Goal: Complete application form

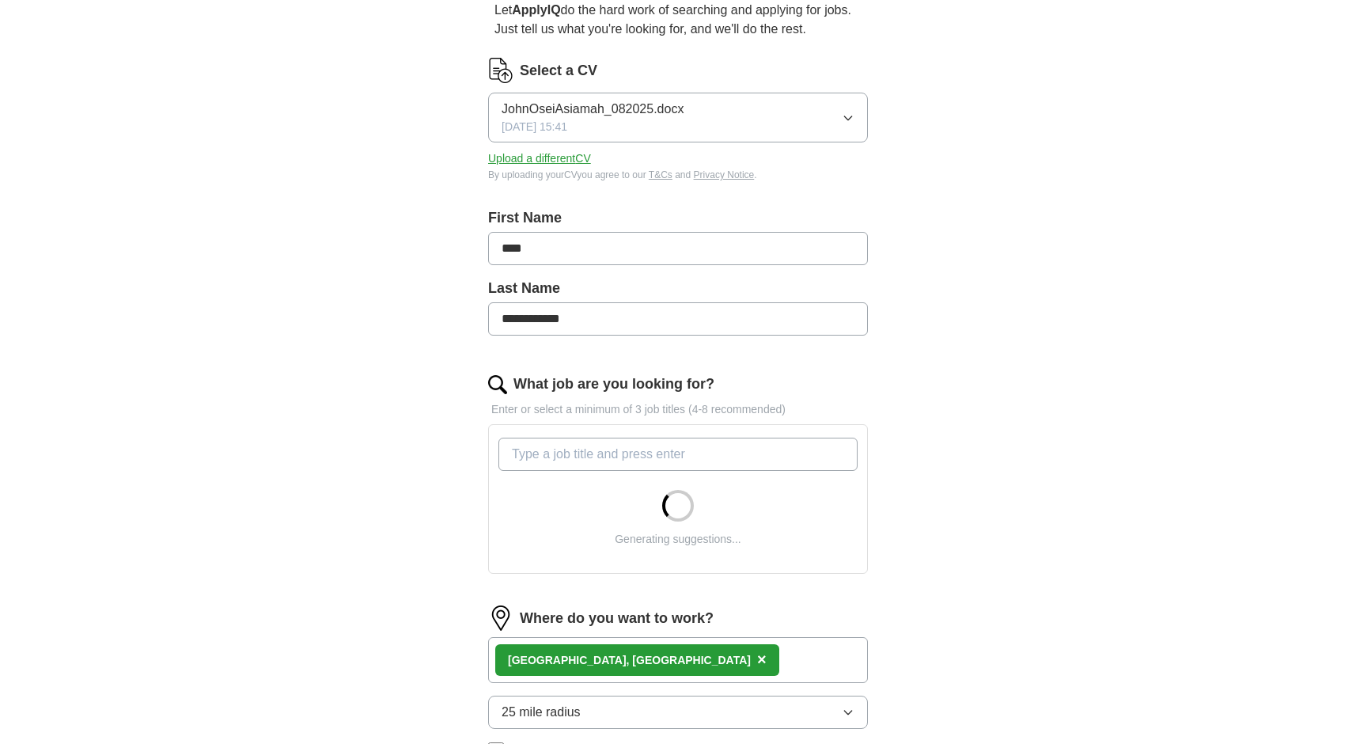
scroll to position [237, 0]
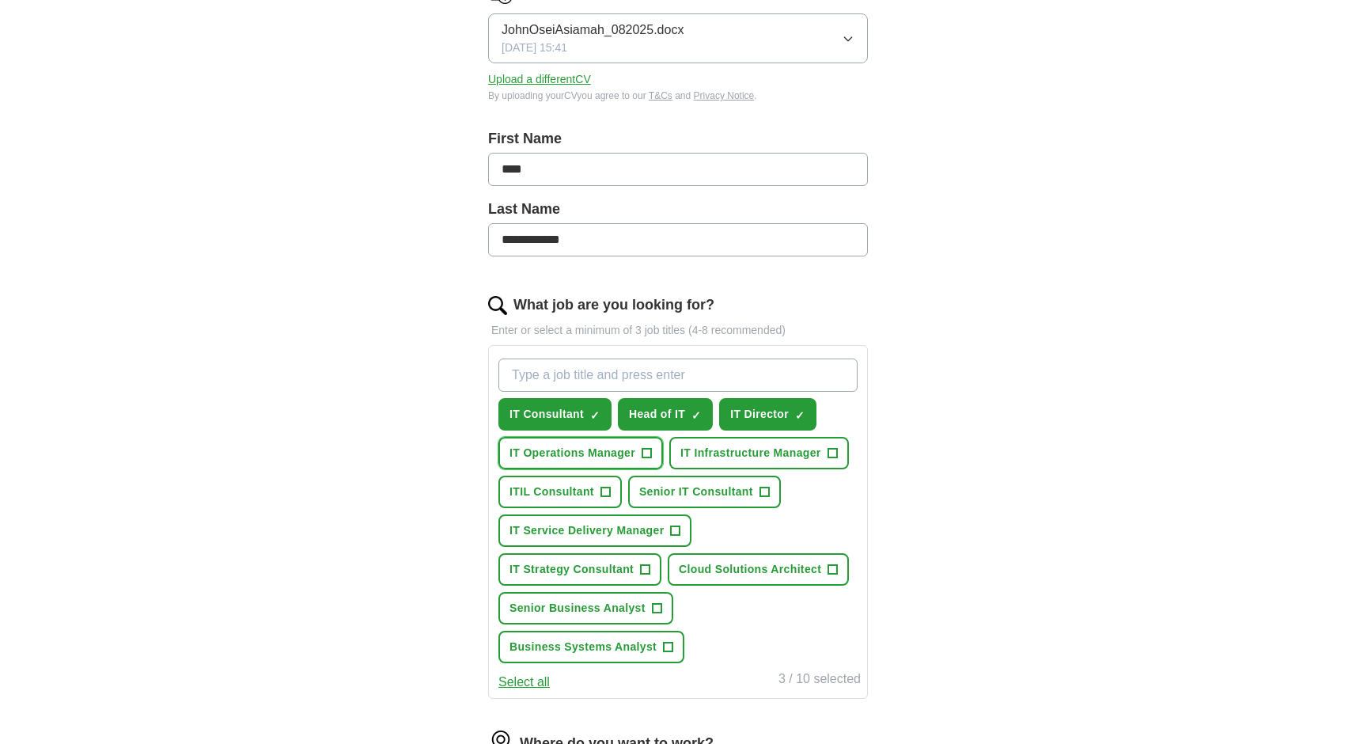
click at [600, 456] on span "IT Operations Manager" at bounding box center [572, 453] width 126 height 17
click at [734, 494] on span "Senior IT Consultant" at bounding box center [696, 491] width 114 height 17
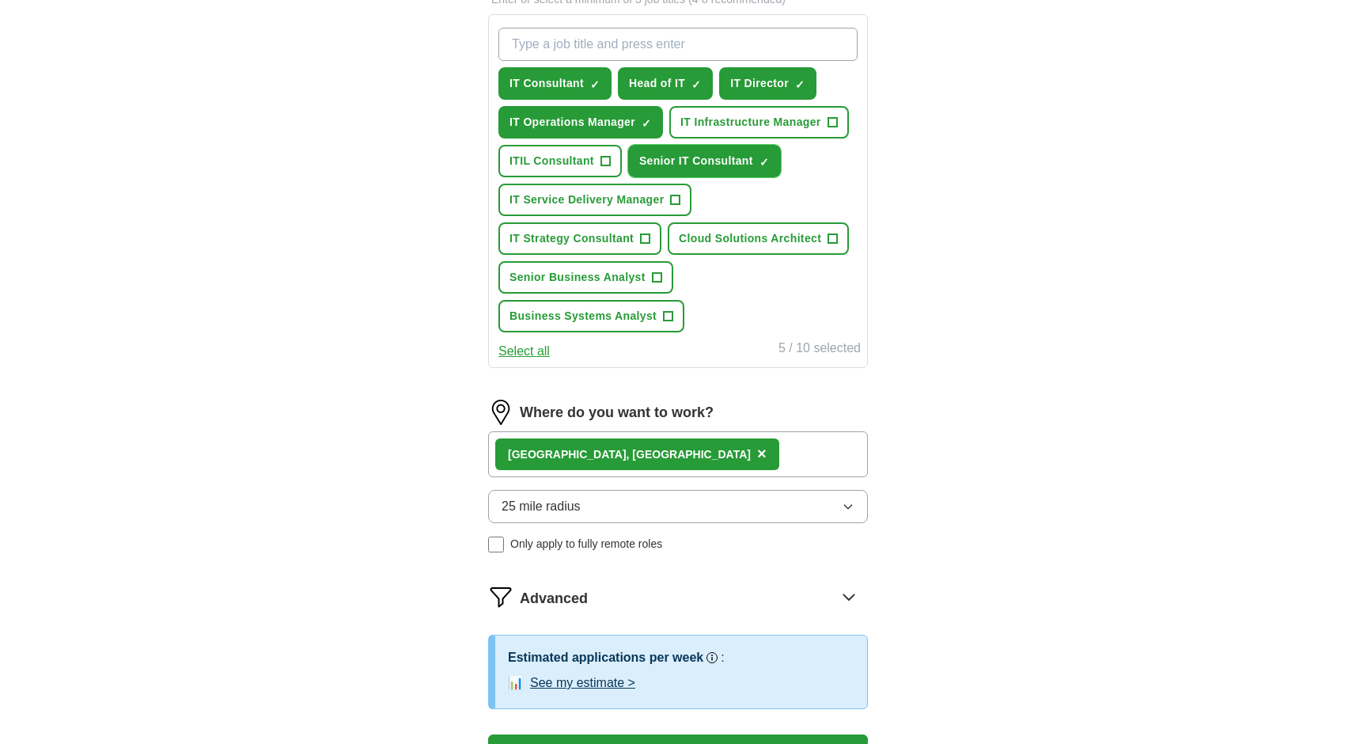
scroll to position [633, 0]
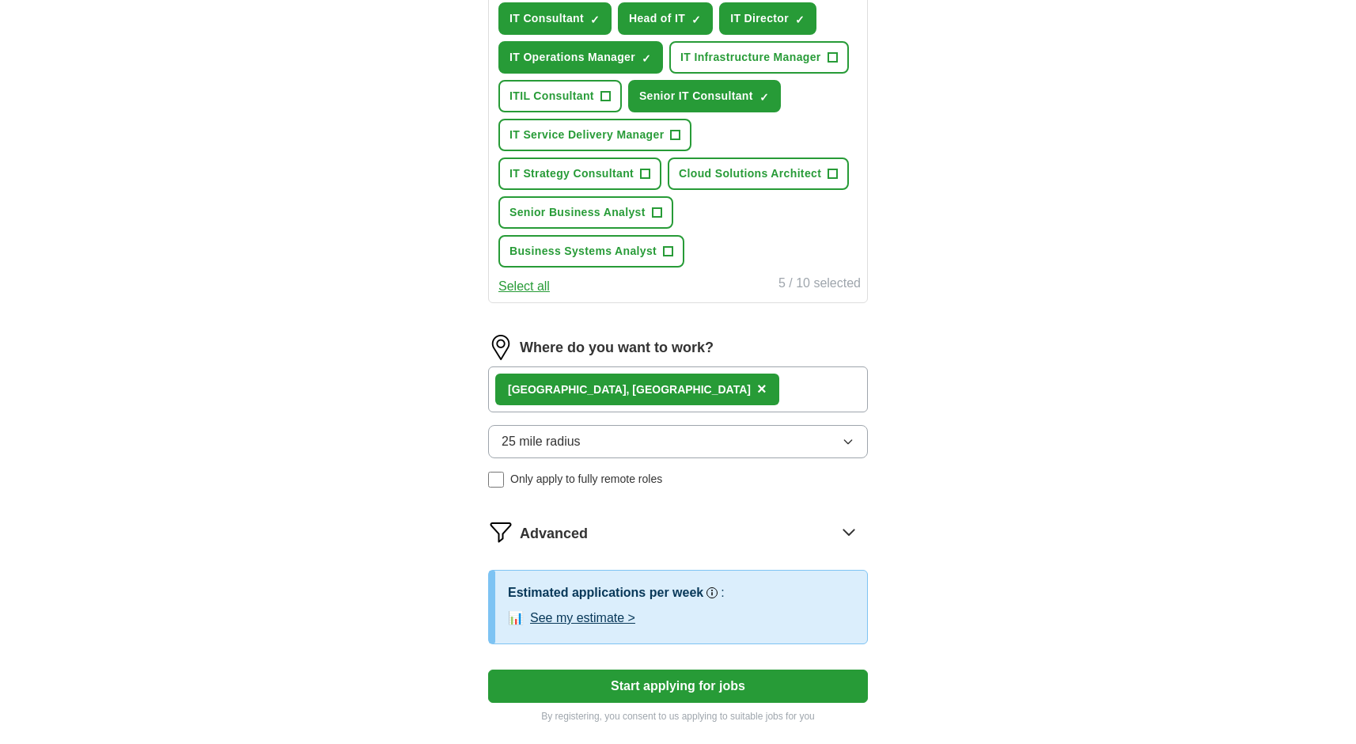
click at [710, 387] on div "[GEOGRAPHIC_DATA], [GEOGRAPHIC_DATA] ×" at bounding box center [678, 389] width 380 height 46
click at [678, 389] on div "[GEOGRAPHIC_DATA], [GEOGRAPHIC_DATA] ×" at bounding box center [678, 389] width 380 height 46
click at [850, 440] on icon "button" at bounding box center [848, 441] width 13 height 13
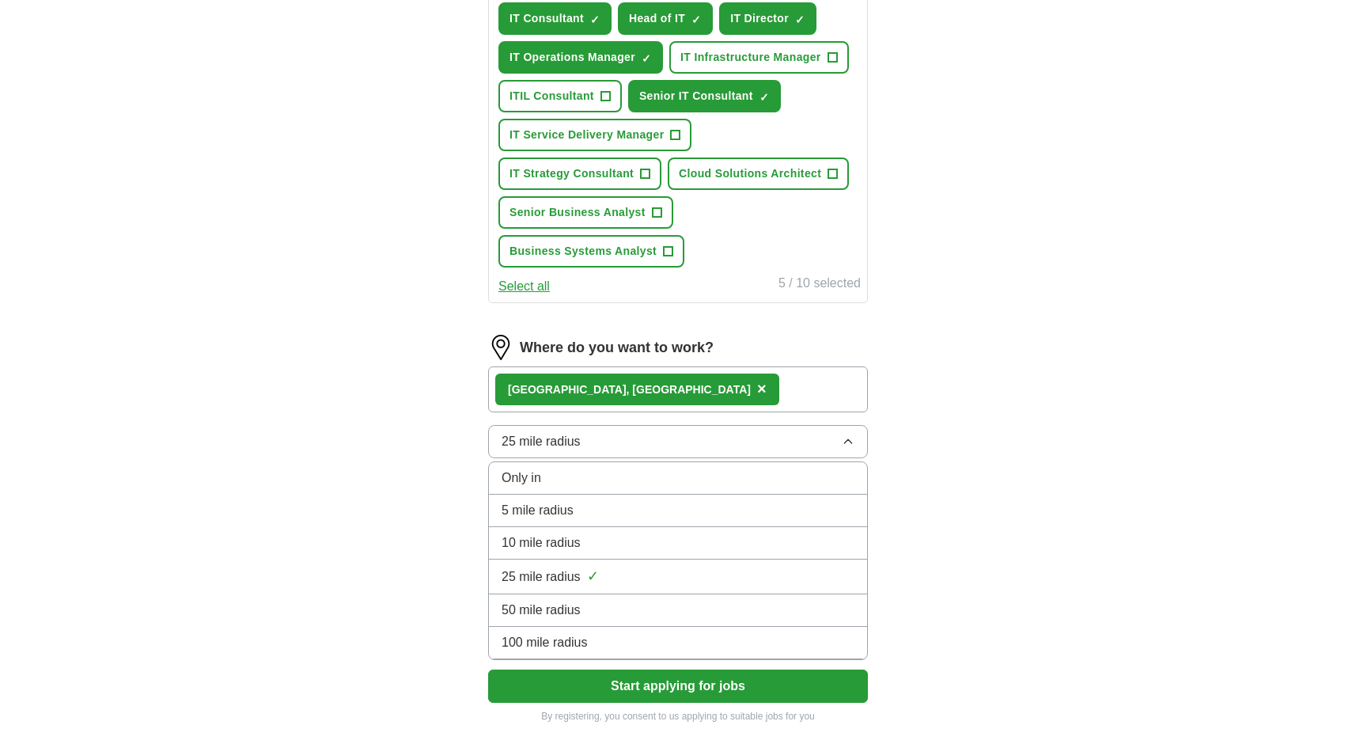
click at [678, 607] on div "50 mile radius" at bounding box center [678, 609] width 353 height 19
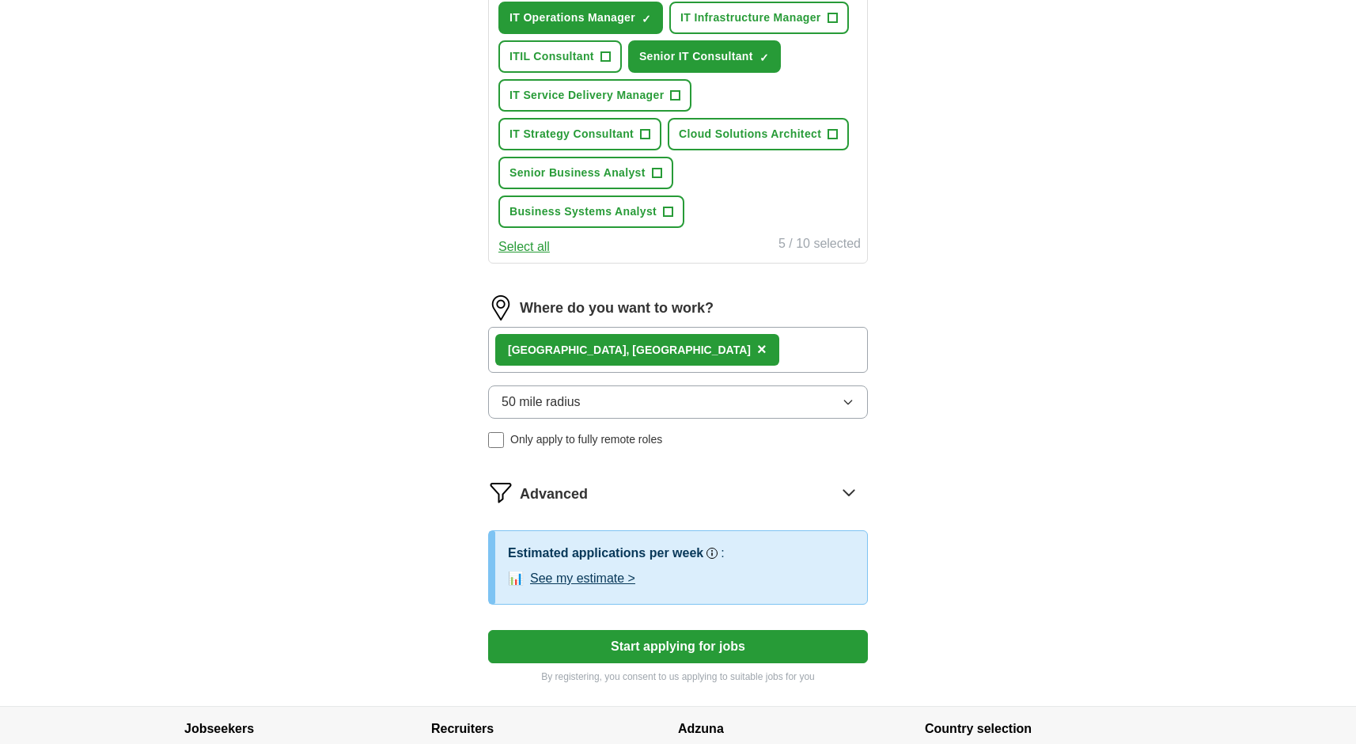
scroll to position [712, 0]
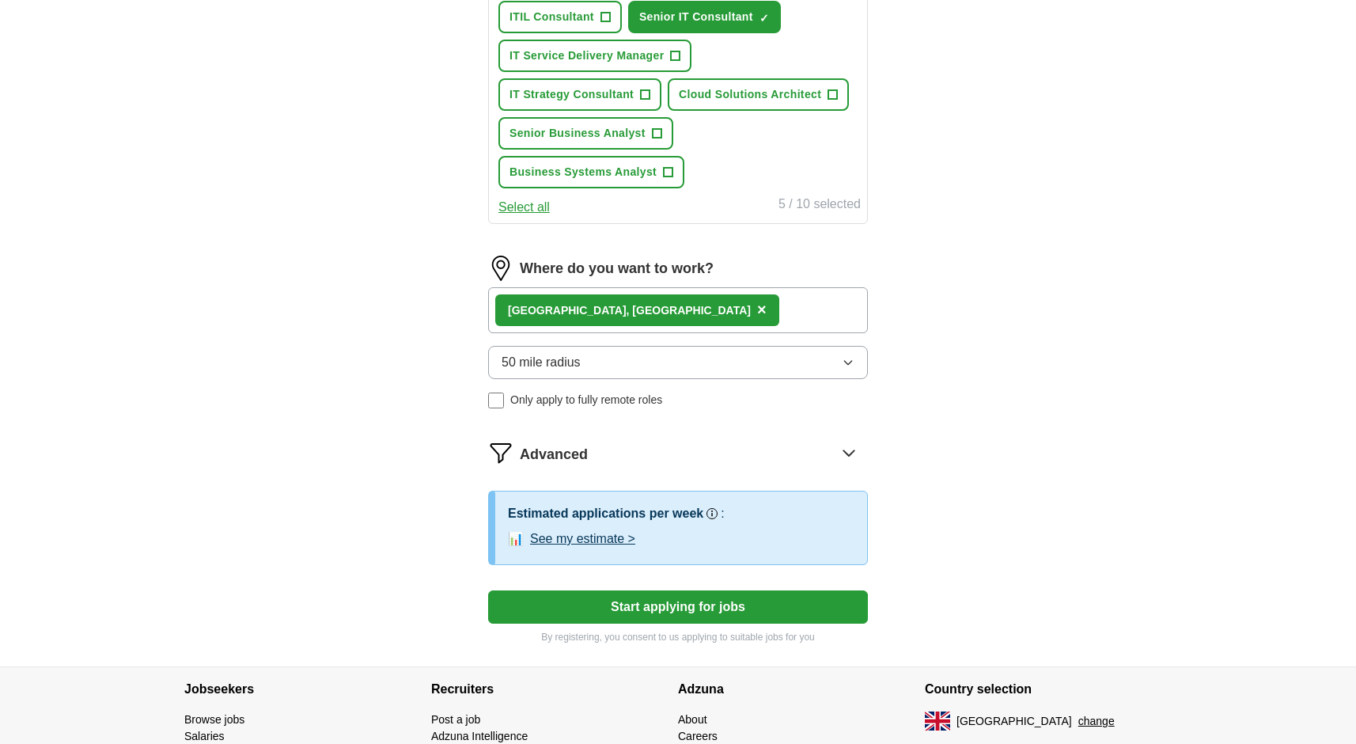
click at [689, 603] on button "Start applying for jobs" at bounding box center [678, 606] width 380 height 33
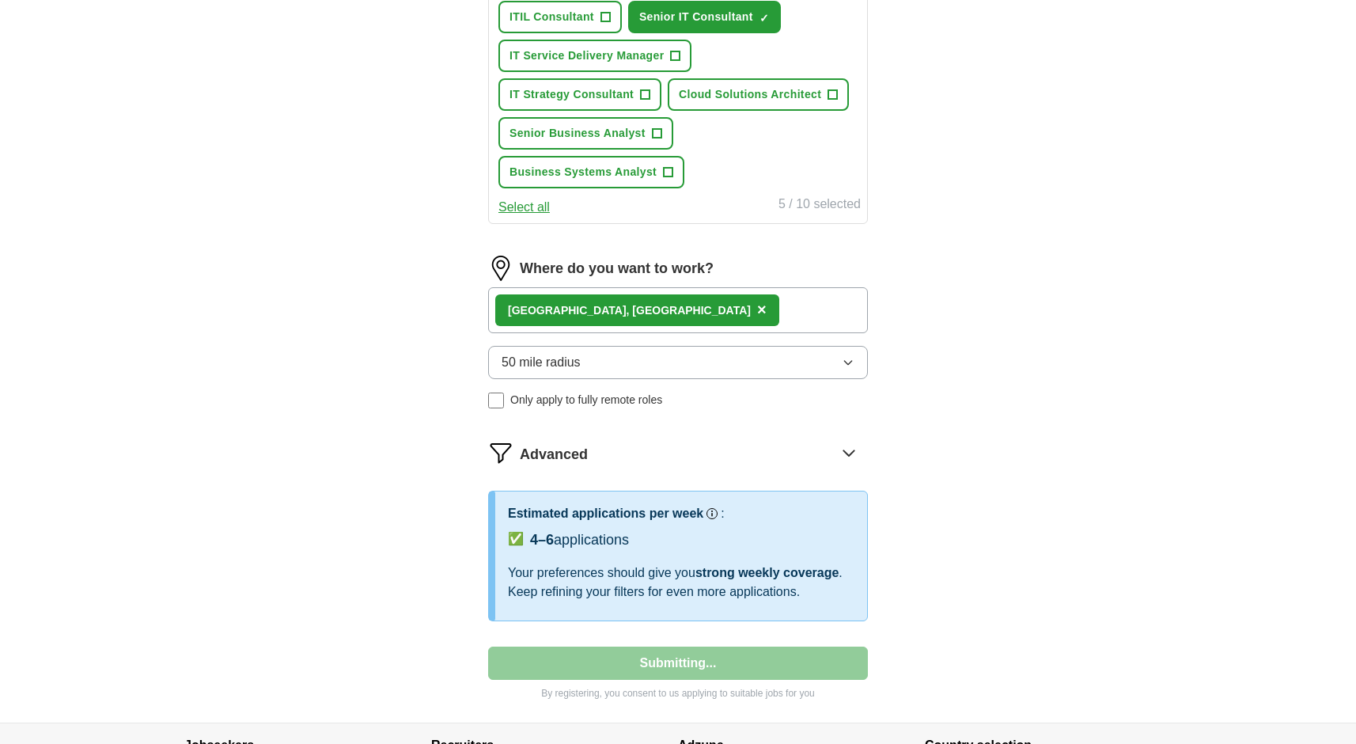
select select "**"
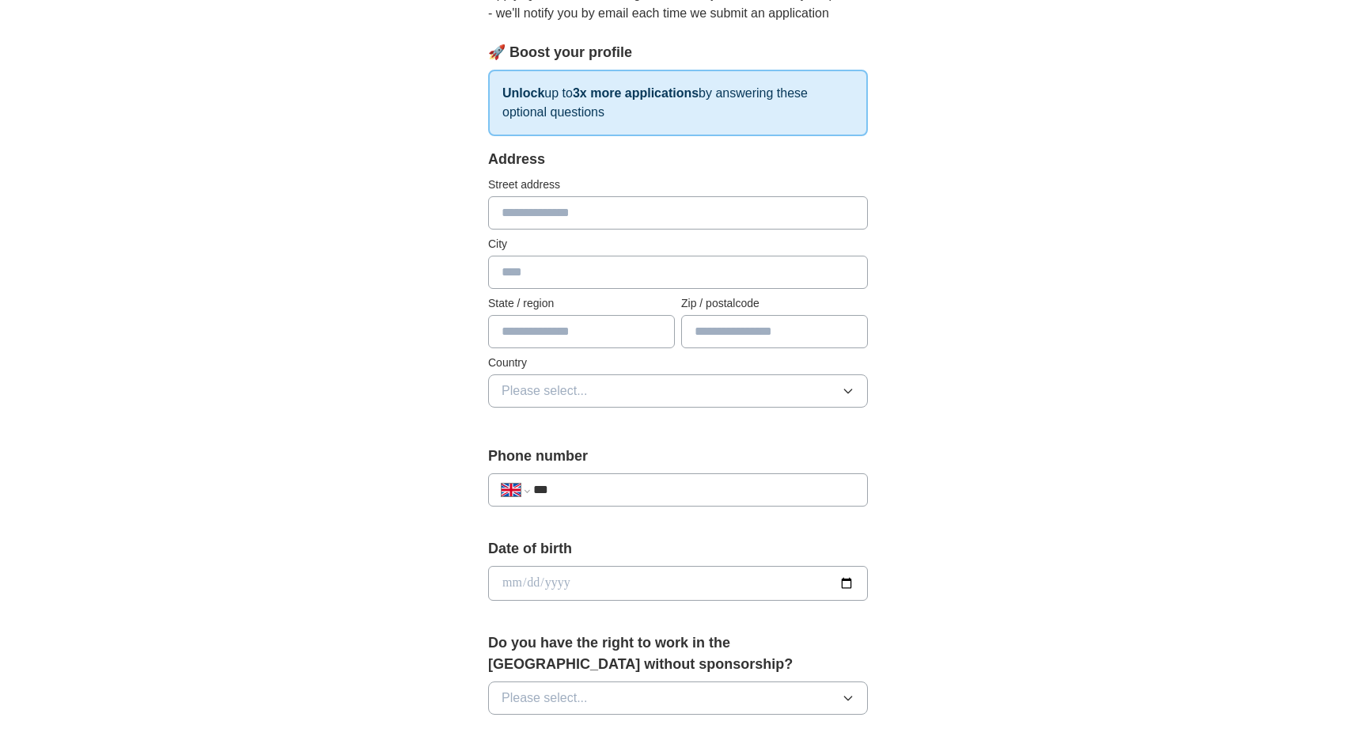
scroll to position [158, 0]
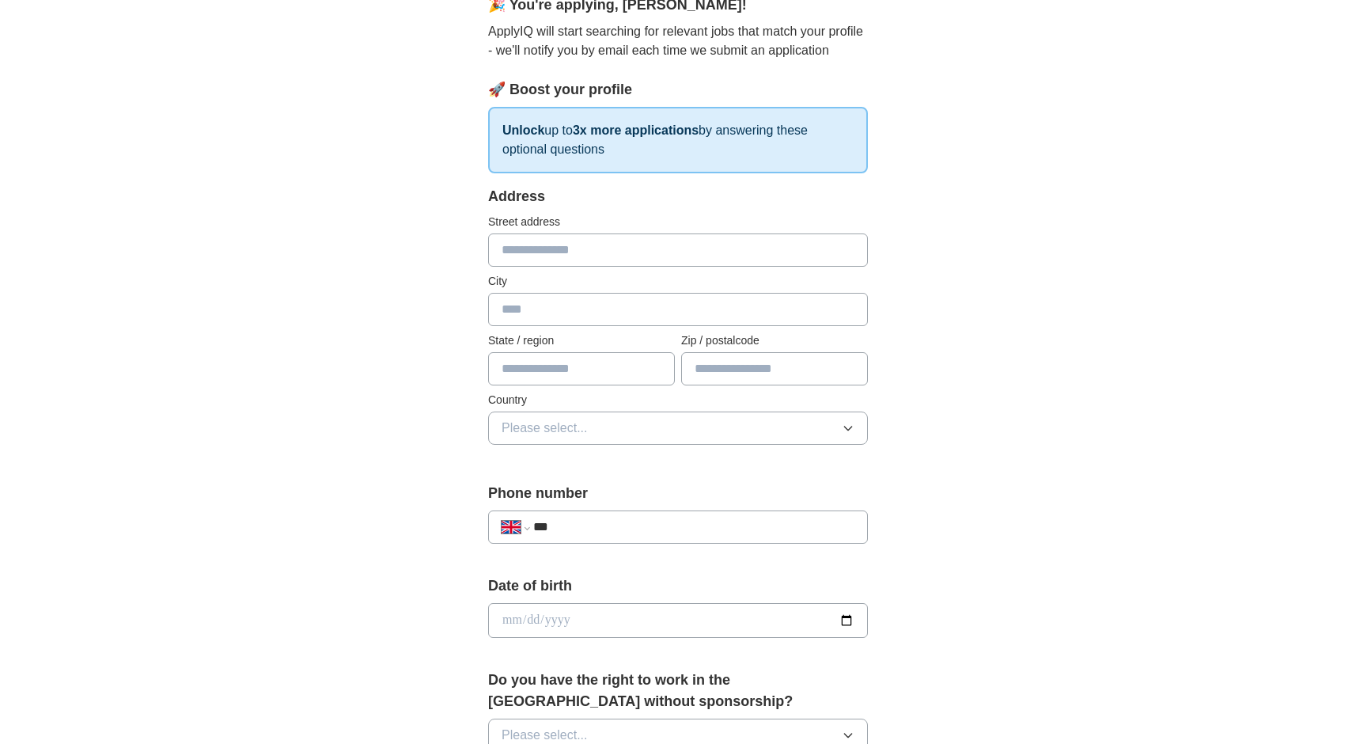
click at [628, 244] on input "text" at bounding box center [678, 249] width 380 height 33
type input "*"
type input "**********"
click at [736, 309] on input "text" at bounding box center [678, 309] width 380 height 33
type input "******"
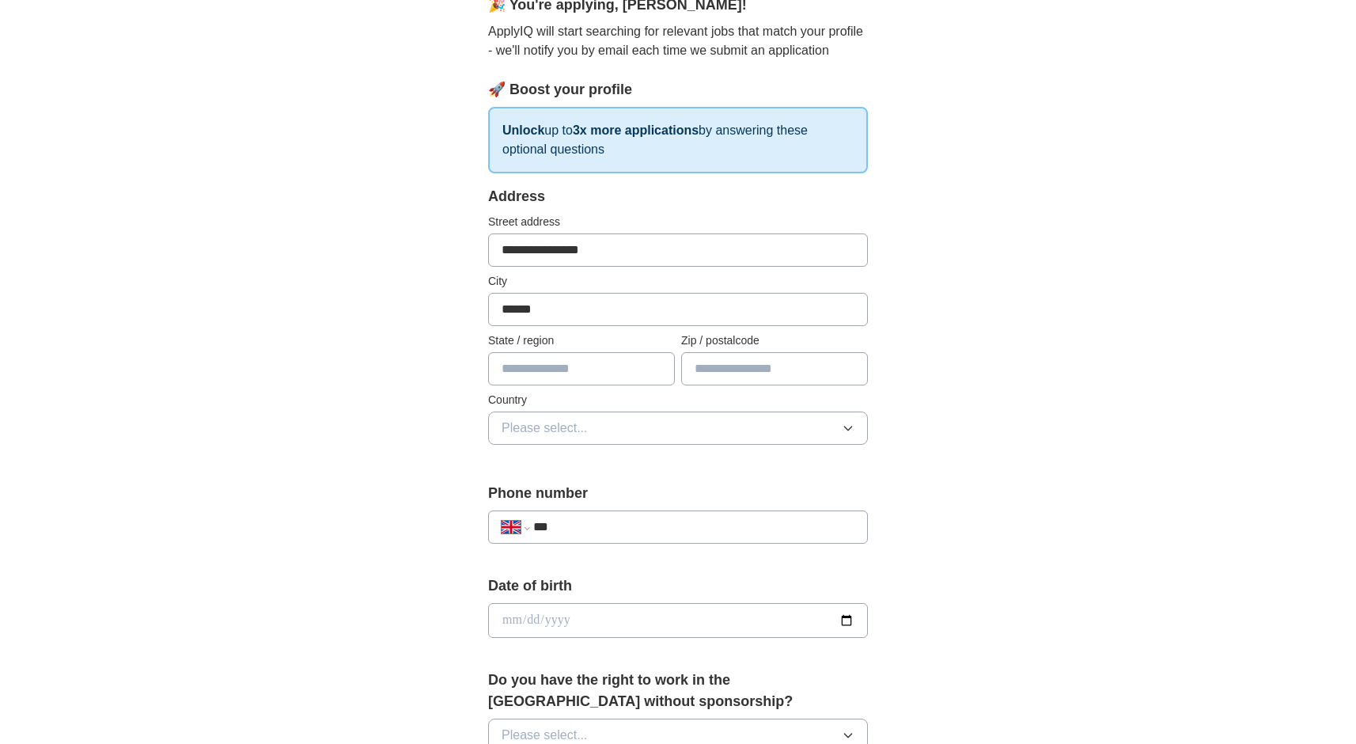
click at [706, 256] on input "**********" at bounding box center [678, 249] width 380 height 33
click at [550, 367] on input "text" at bounding box center [581, 368] width 187 height 33
type input "*"
type input "******"
click at [747, 369] on input "text" at bounding box center [774, 368] width 187 height 33
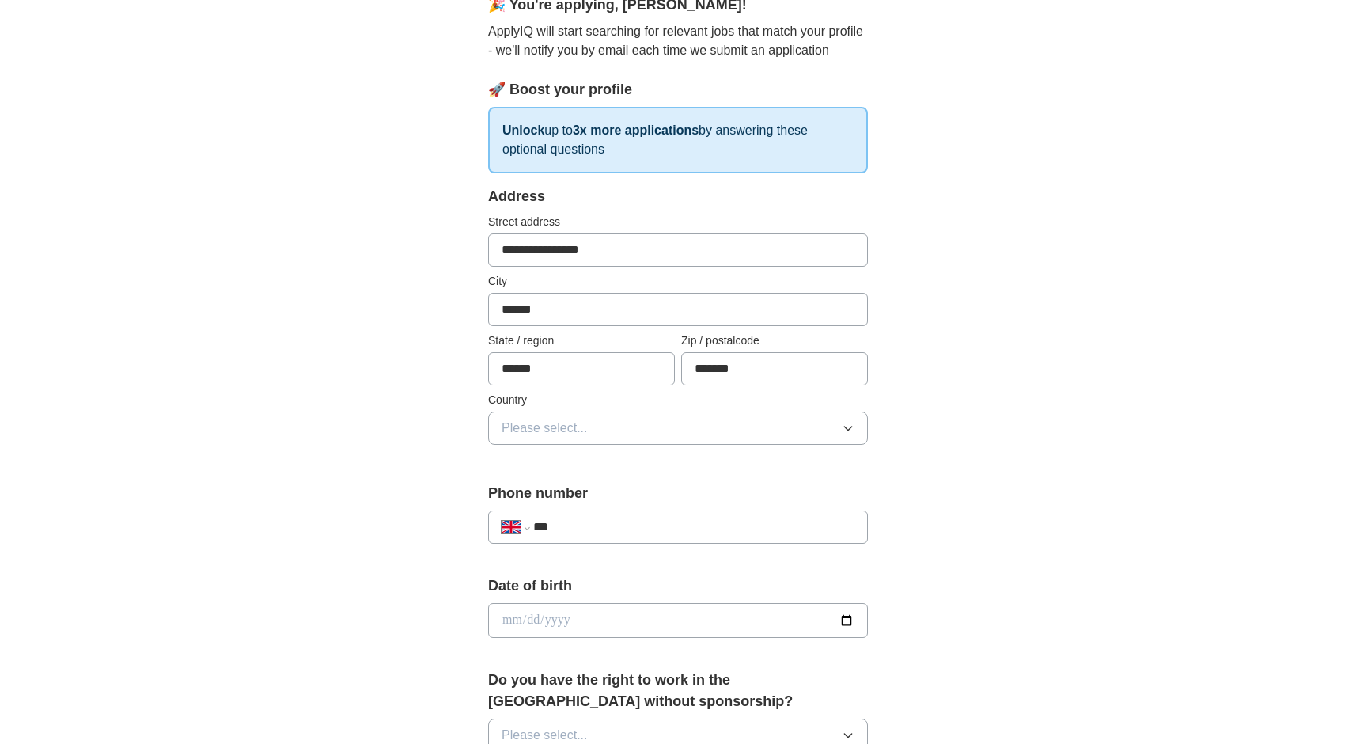
type input "*******"
click at [734, 416] on button "Please select..." at bounding box center [678, 427] width 380 height 33
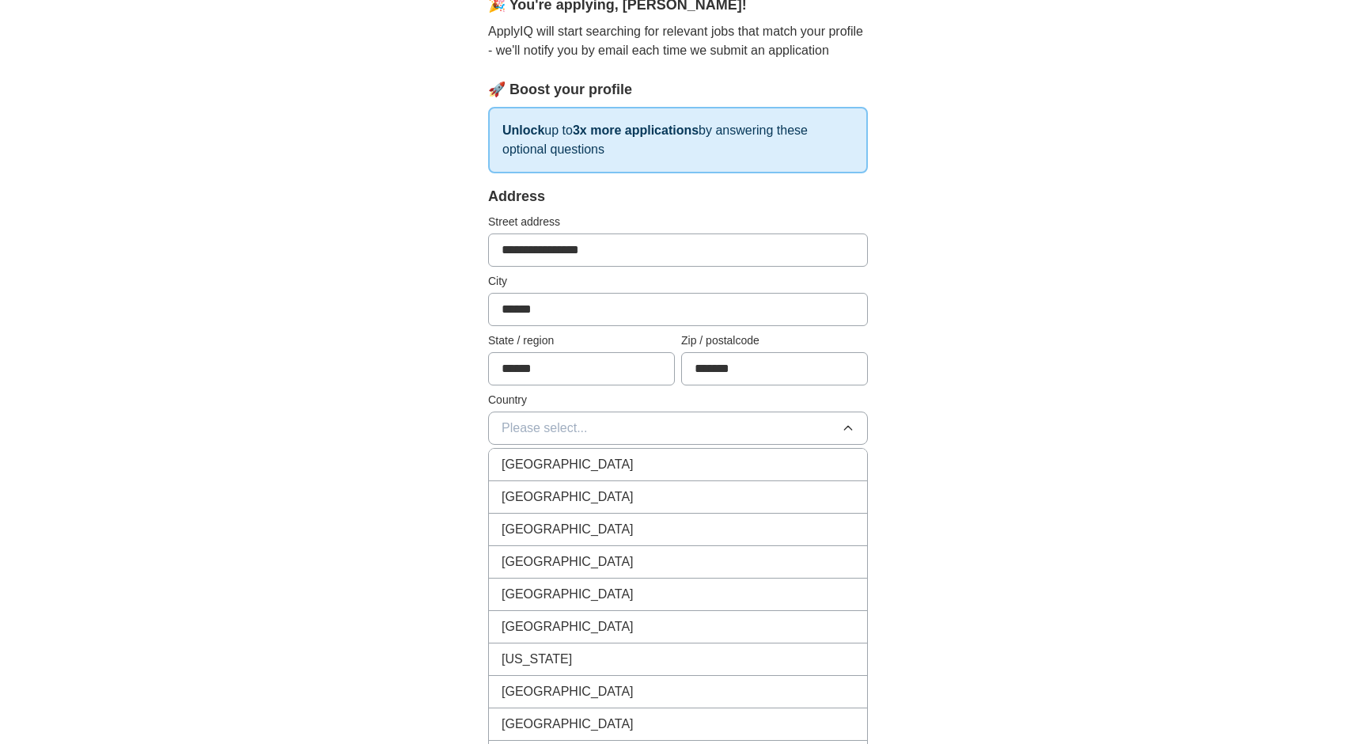
click at [638, 466] on div "[GEOGRAPHIC_DATA]" at bounding box center [678, 464] width 353 height 19
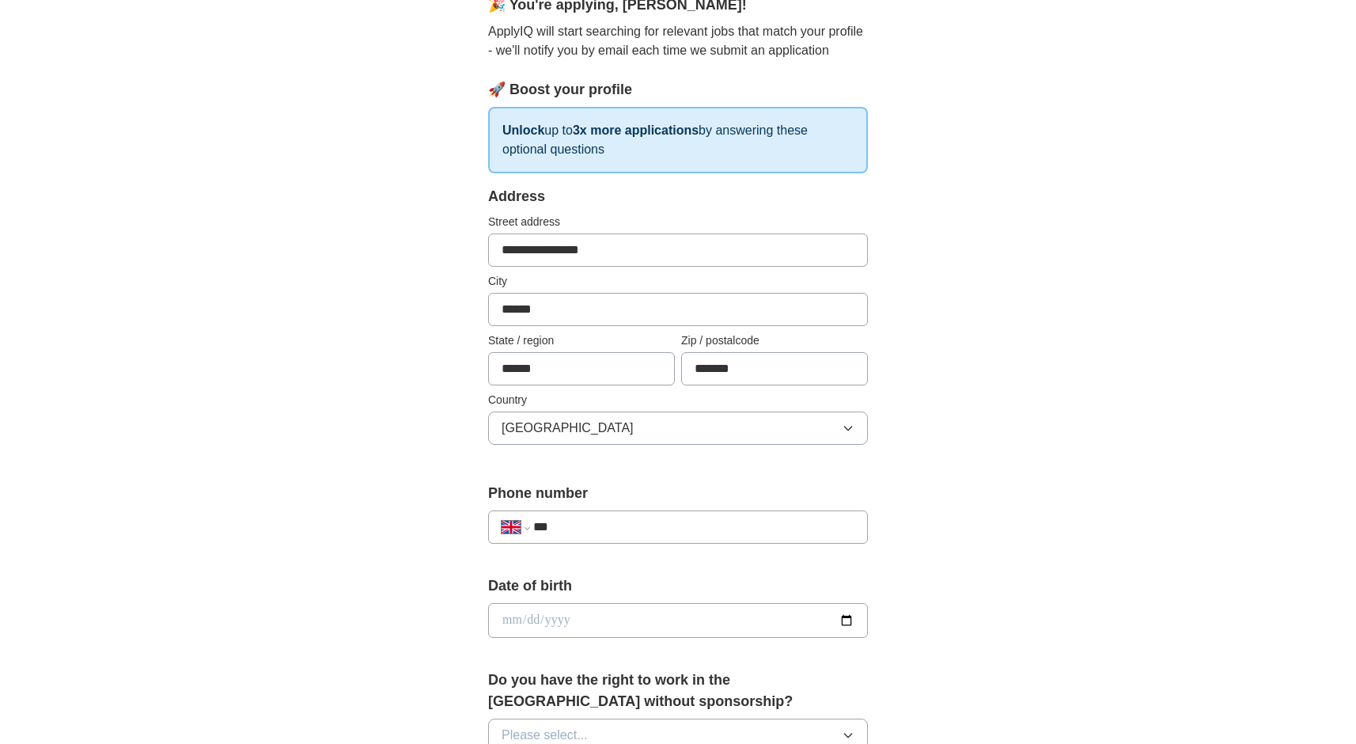
click at [629, 536] on input "***" at bounding box center [693, 526] width 321 height 19
type input "**********"
click at [632, 623] on input "date" at bounding box center [678, 620] width 380 height 35
type input "**********"
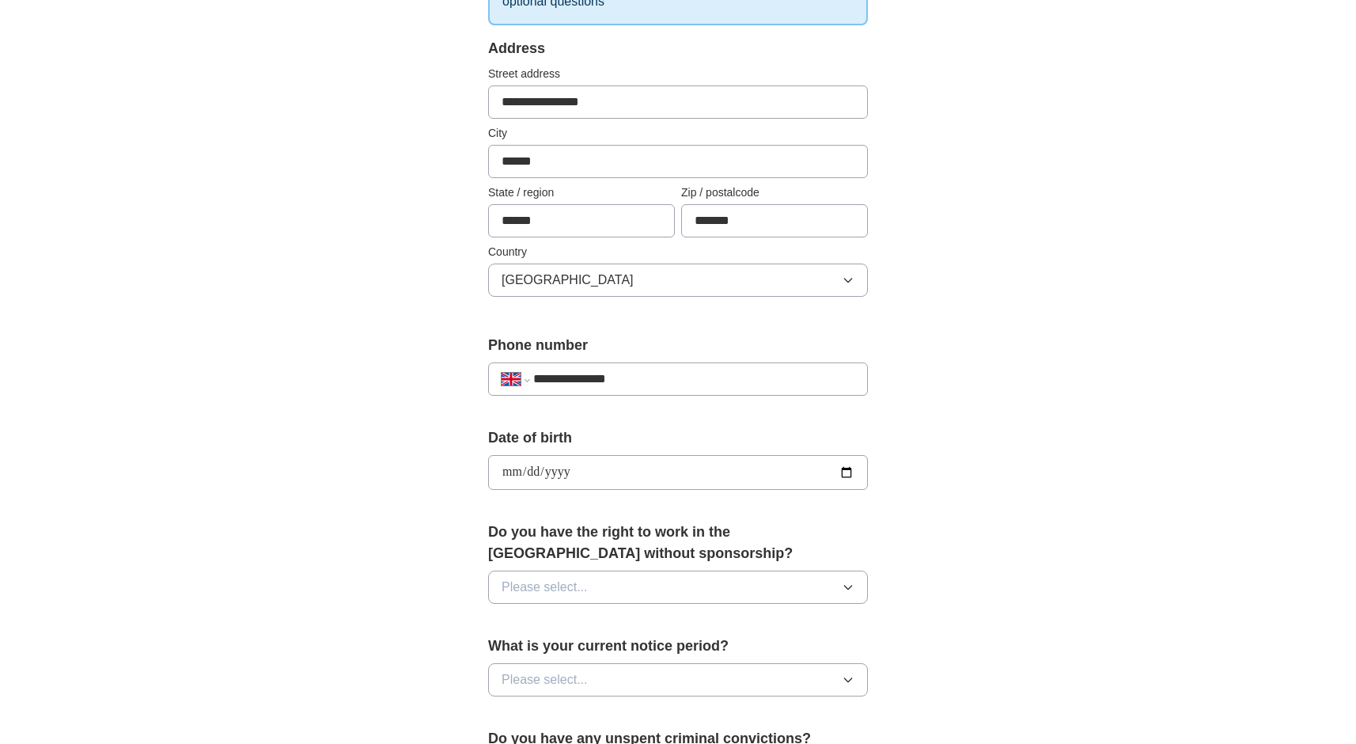
scroll to position [316, 0]
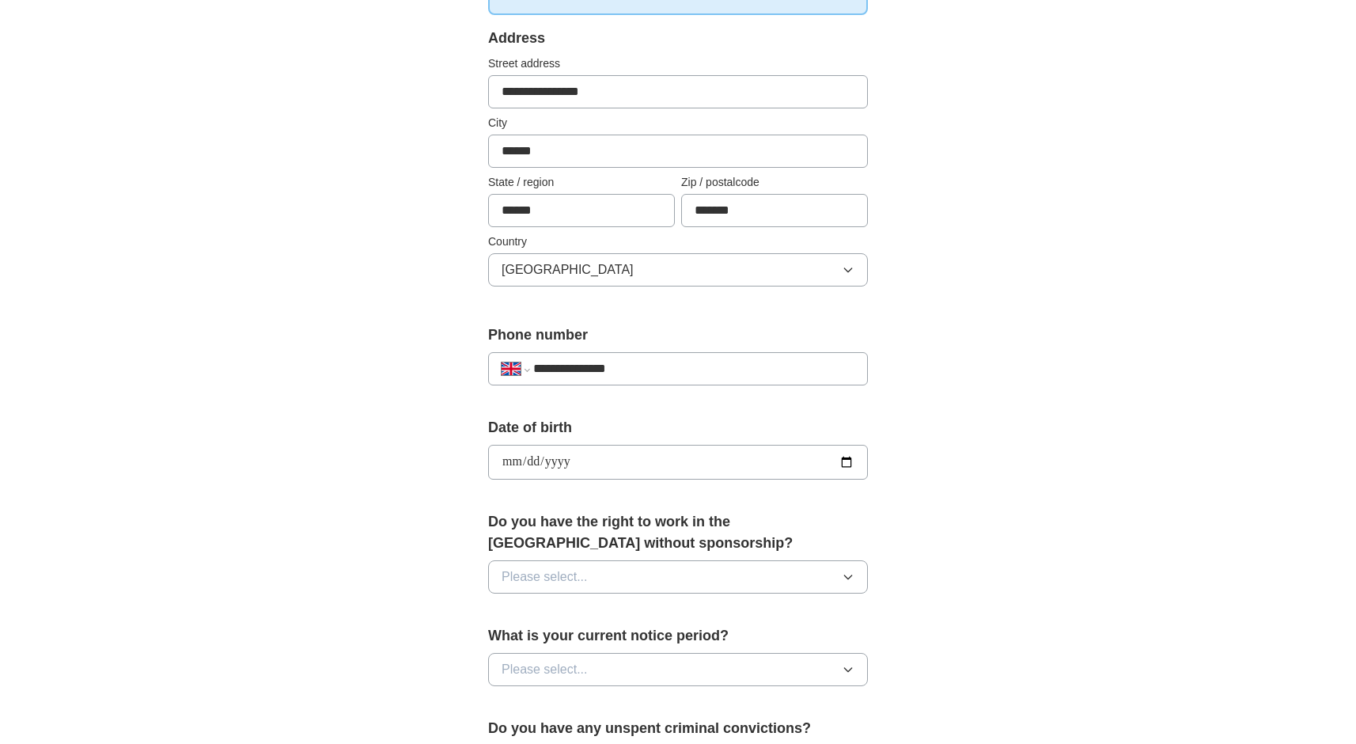
click at [848, 576] on icon "button" at bounding box center [848, 576] width 13 height 13
click at [630, 612] on div "Yes" at bounding box center [678, 613] width 353 height 19
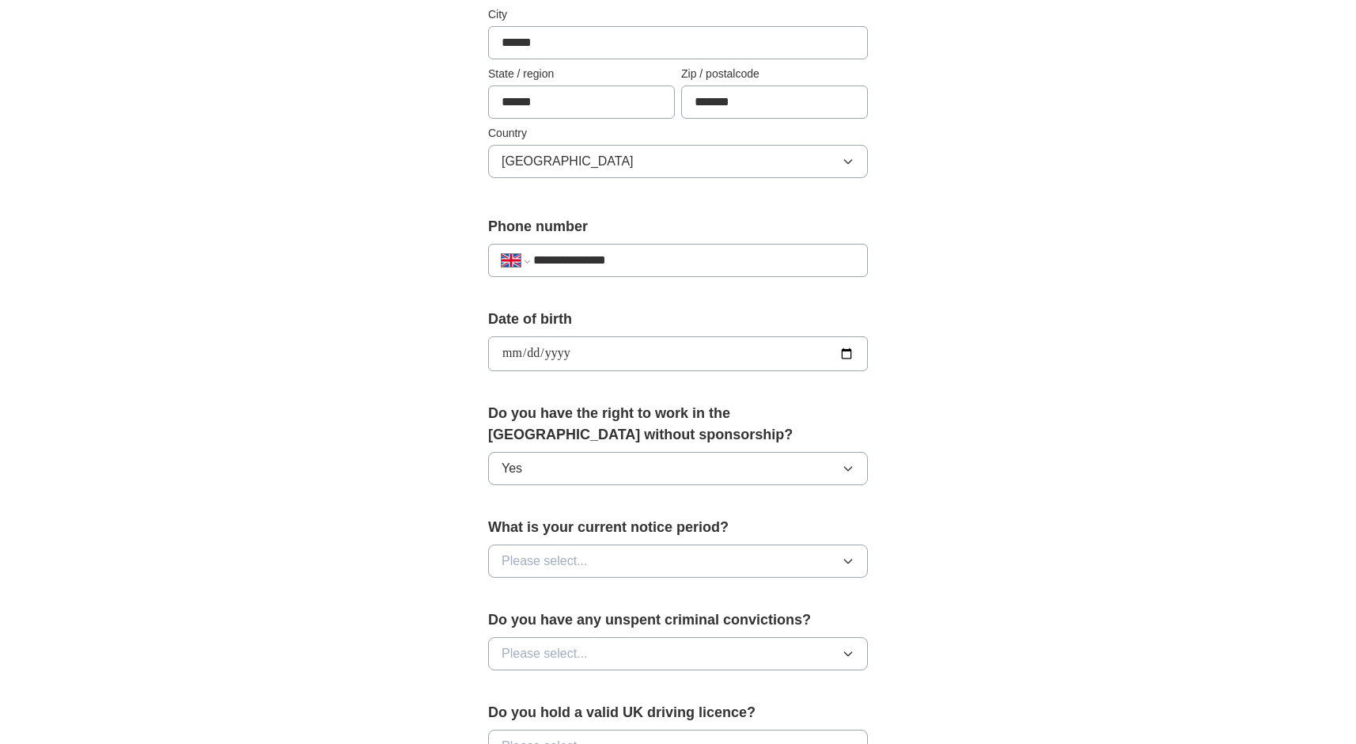
scroll to position [475, 0]
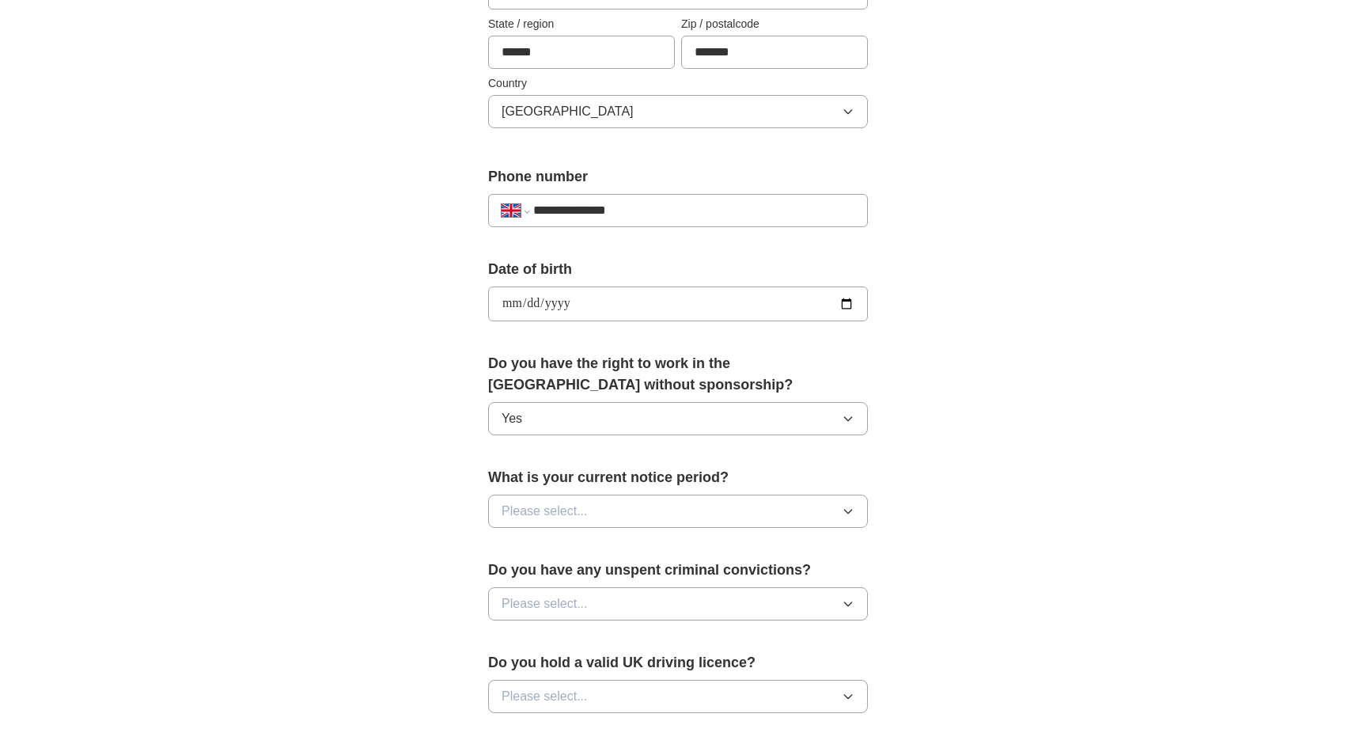
click at [850, 513] on icon "button" at bounding box center [848, 511] width 13 height 13
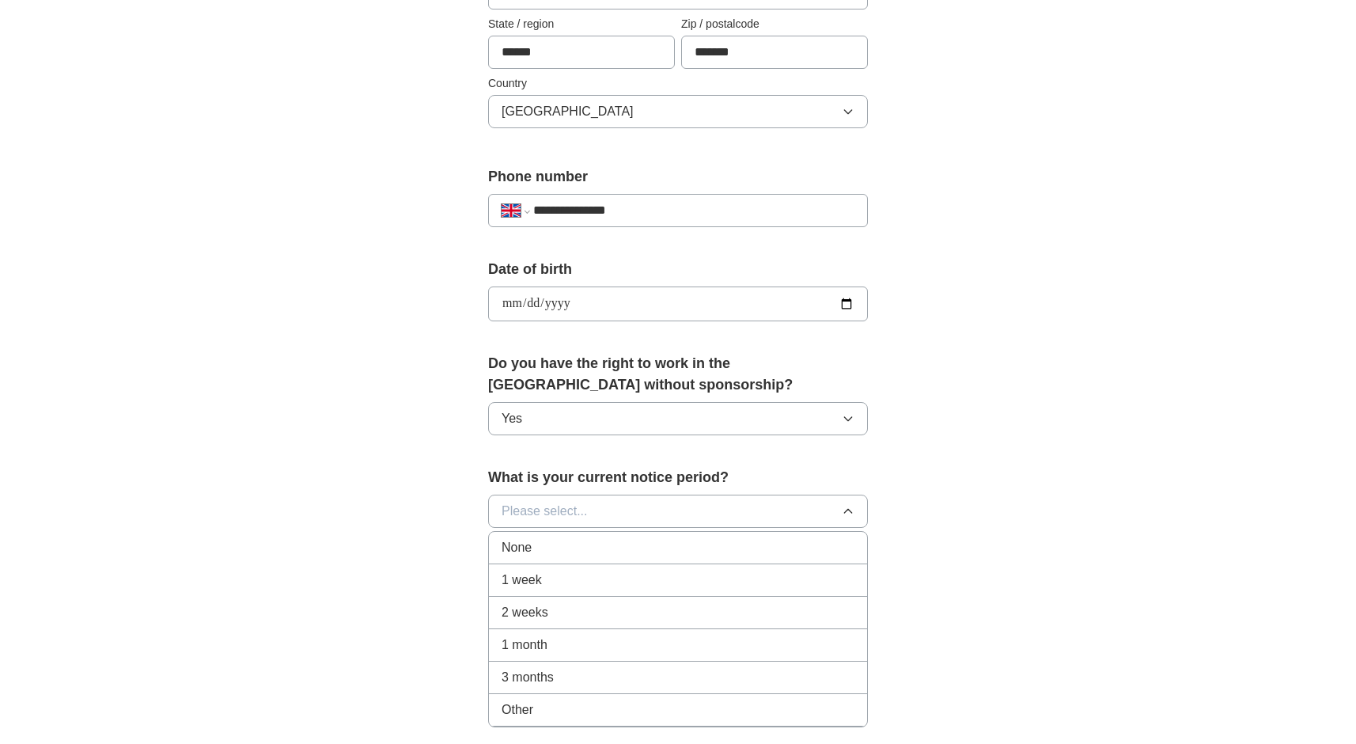
click at [650, 651] on div "1 month" at bounding box center [678, 644] width 353 height 19
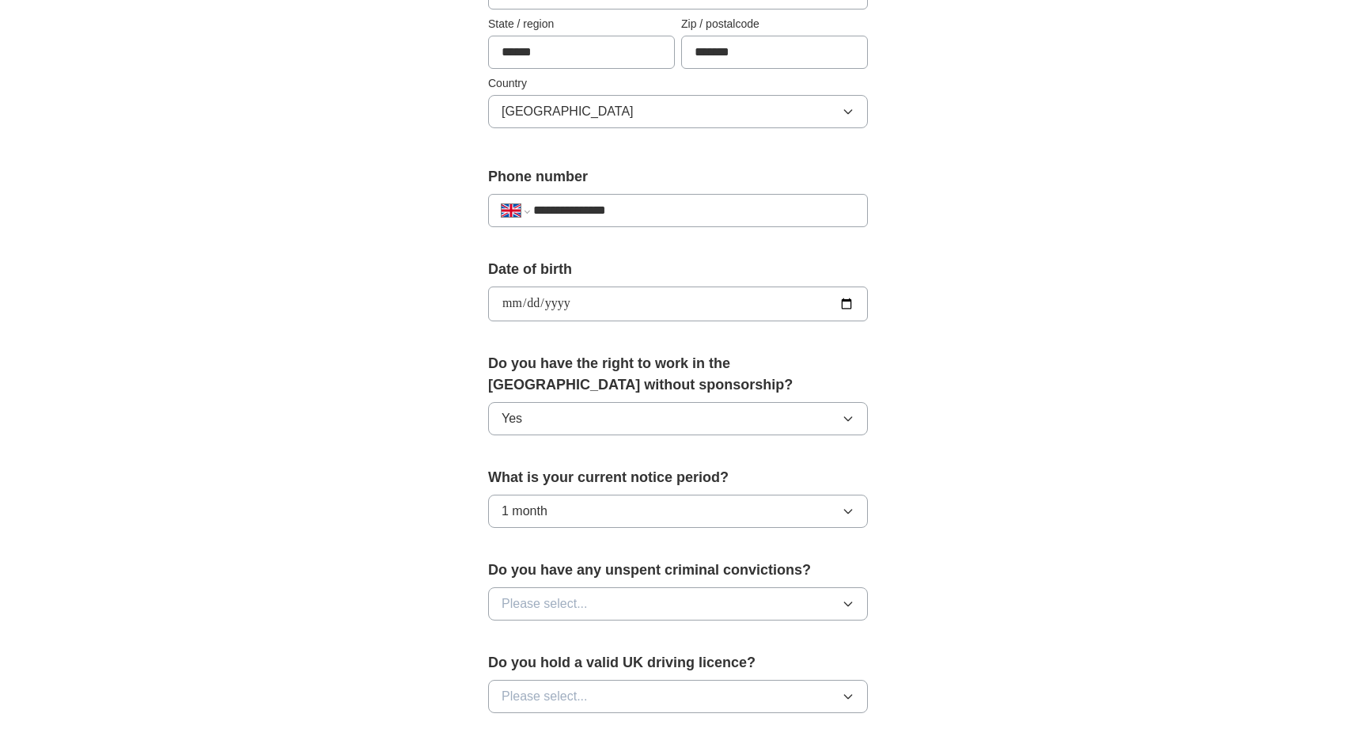
click at [837, 595] on button "Please select..." at bounding box center [678, 603] width 380 height 33
click at [555, 665] on div "No" at bounding box center [678, 672] width 353 height 19
click at [856, 602] on button "No" at bounding box center [678, 603] width 380 height 33
click at [679, 633] on div "Yes" at bounding box center [678, 639] width 353 height 19
click at [774, 602] on button "Yes" at bounding box center [678, 603] width 380 height 33
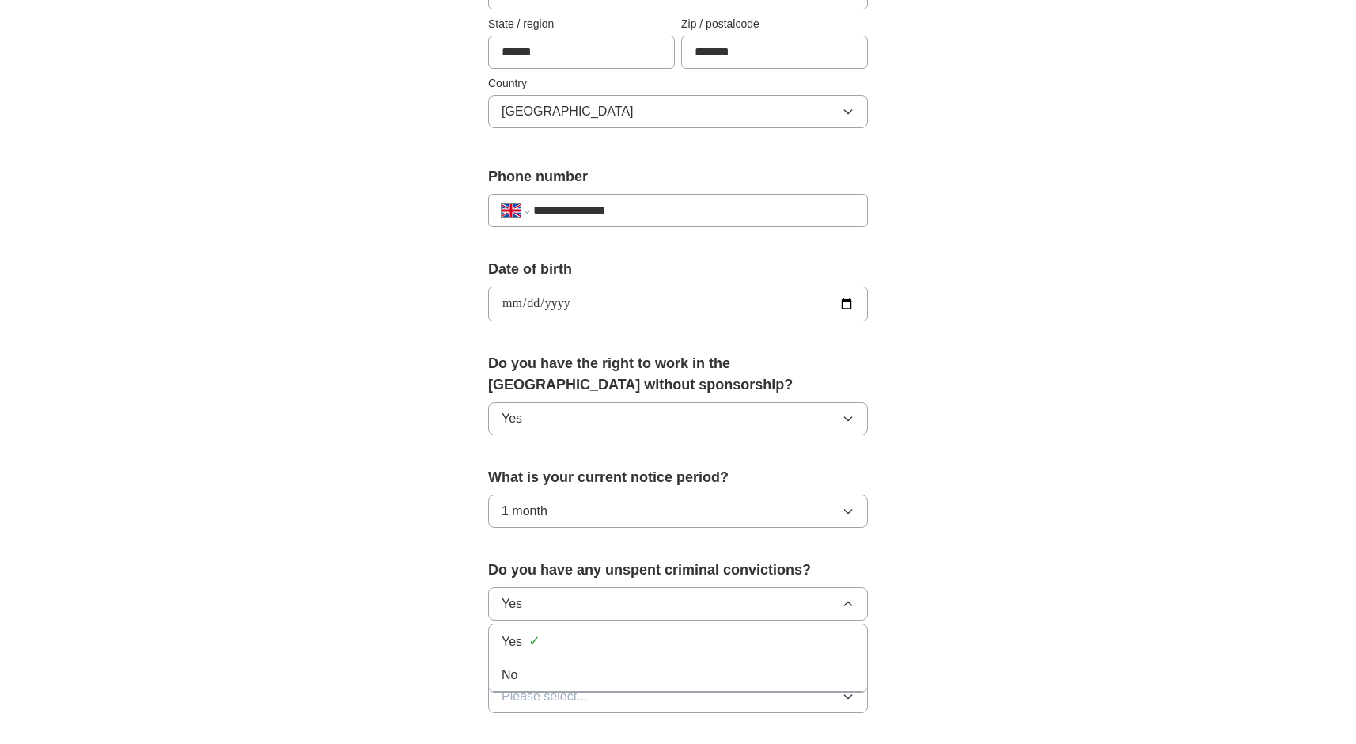
click at [544, 669] on div "No" at bounding box center [678, 674] width 353 height 19
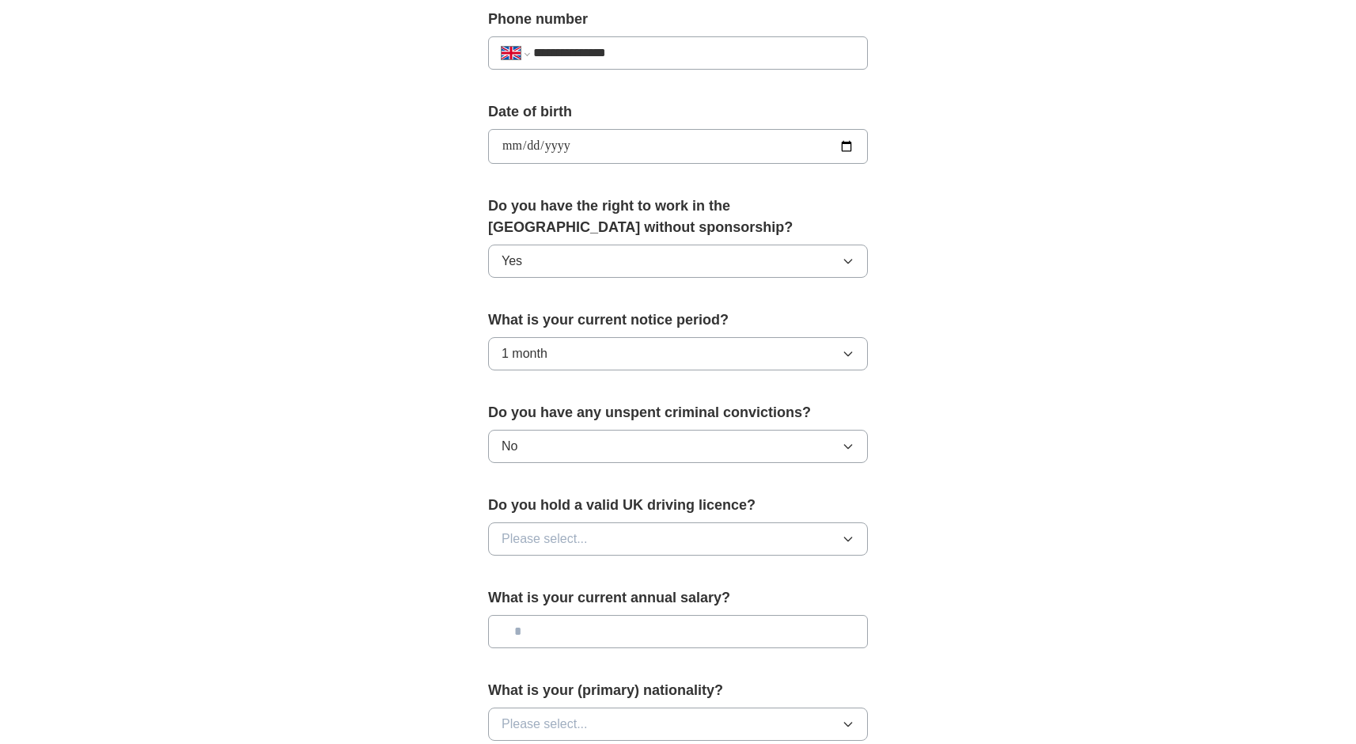
scroll to position [633, 0]
click at [824, 538] on button "Please select..." at bounding box center [678, 537] width 380 height 33
click at [536, 580] on div "Yes" at bounding box center [678, 574] width 353 height 19
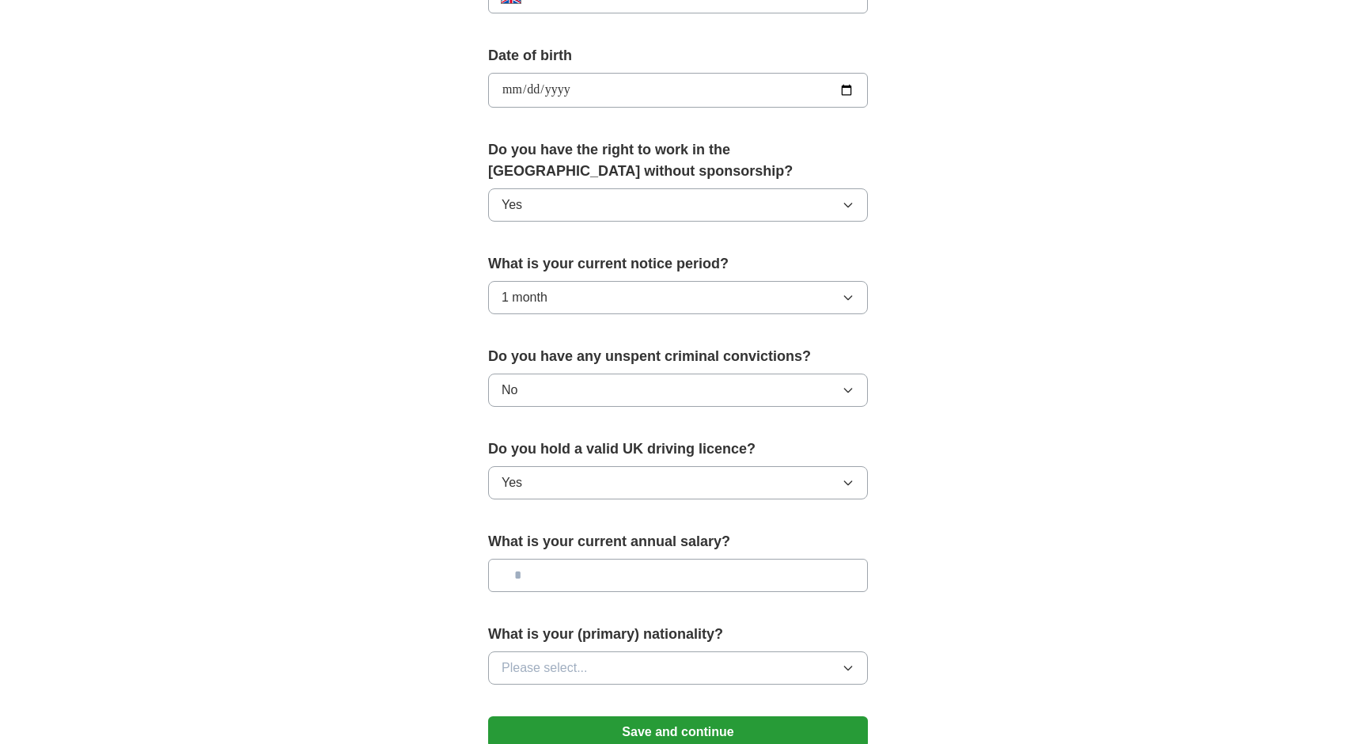
scroll to position [712, 0]
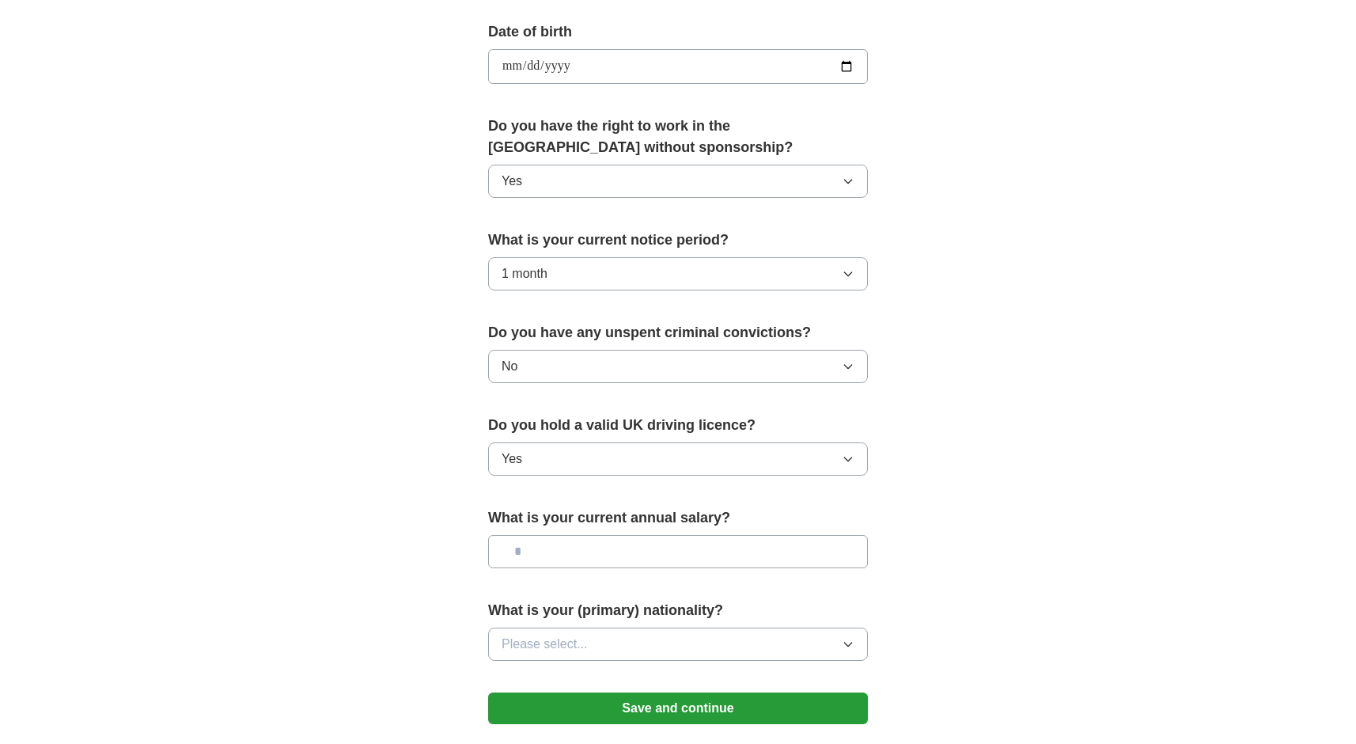
click at [544, 549] on input "text" at bounding box center [678, 551] width 380 height 33
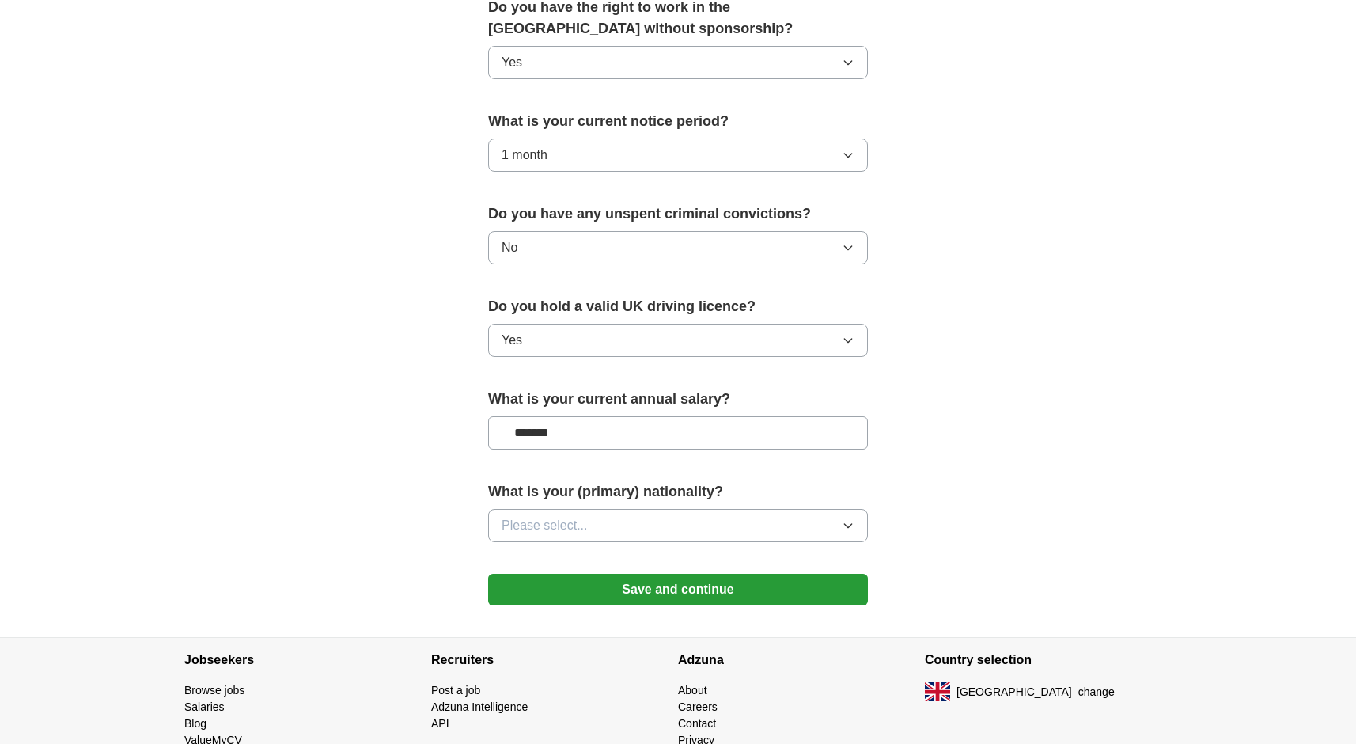
scroll to position [870, 0]
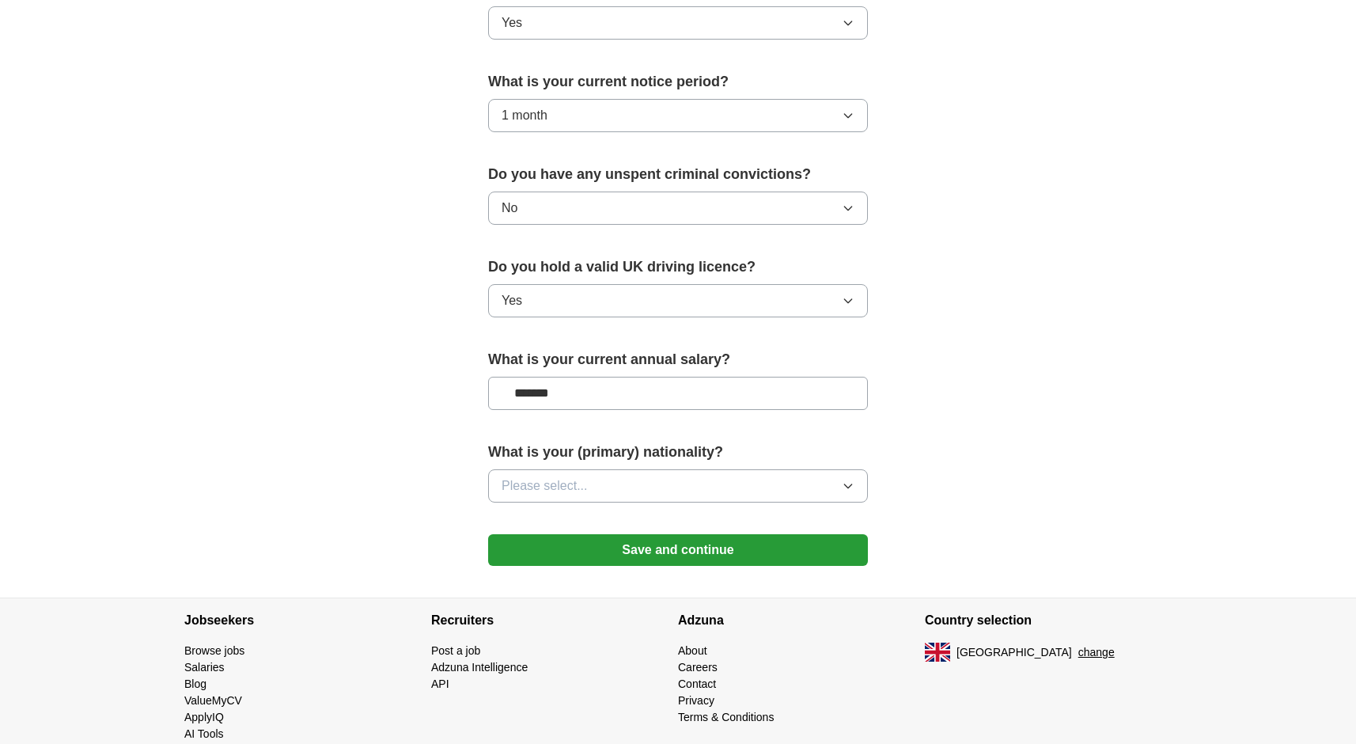
type input "*******"
click at [788, 479] on button "Please select..." at bounding box center [678, 485] width 380 height 33
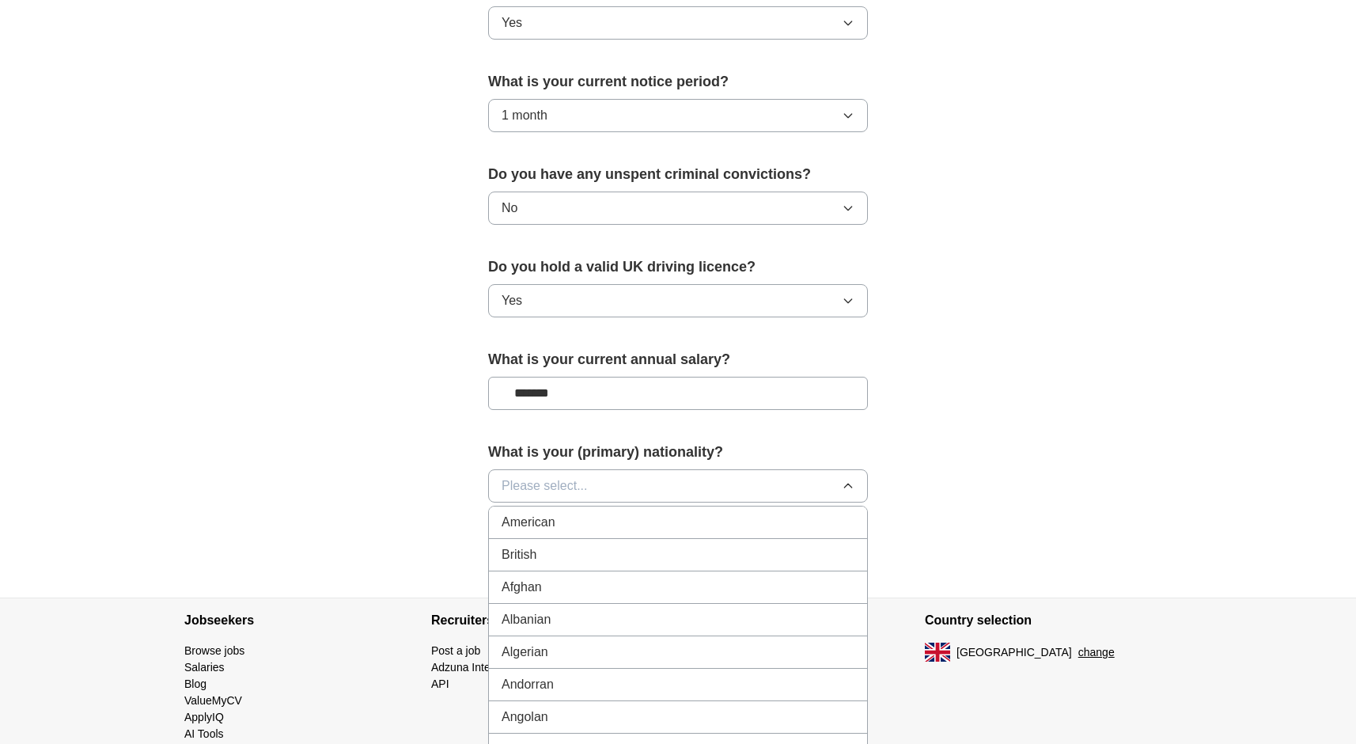
click at [618, 552] on div "British" at bounding box center [678, 554] width 353 height 19
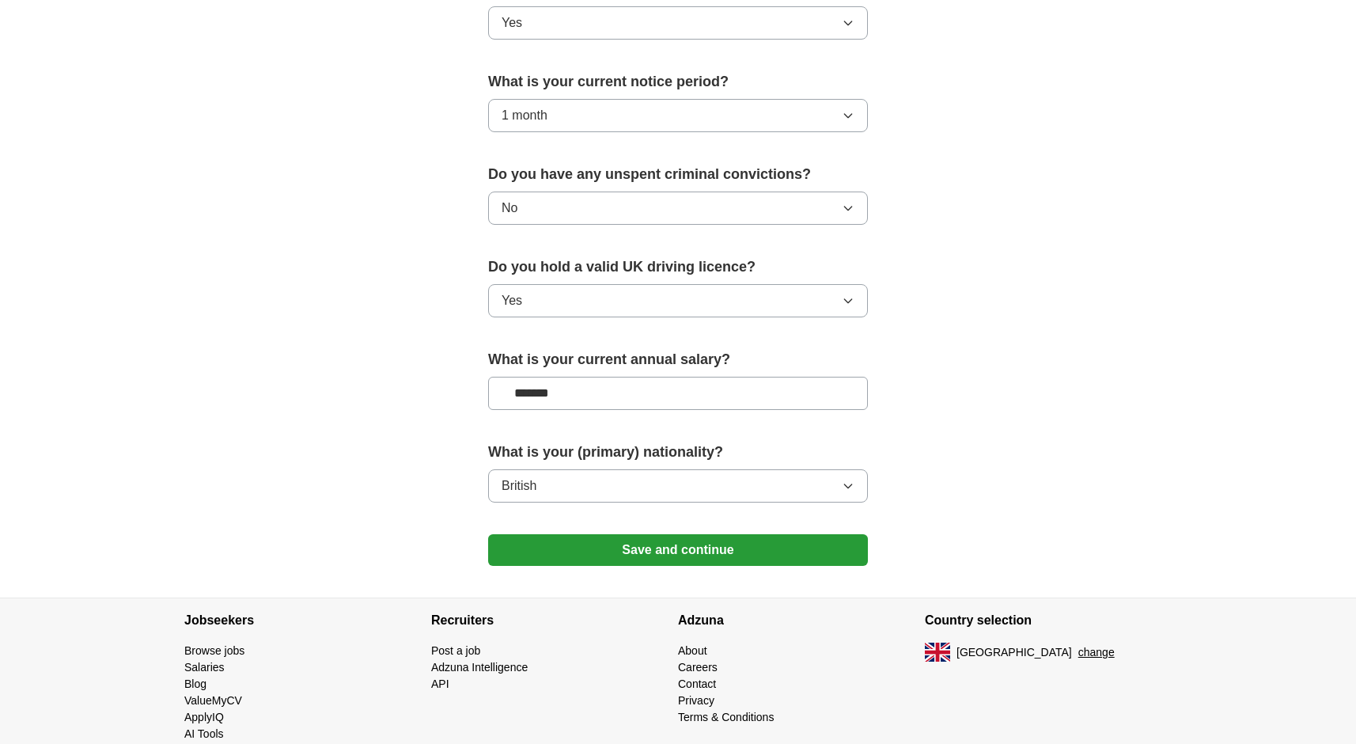
scroll to position [900, 0]
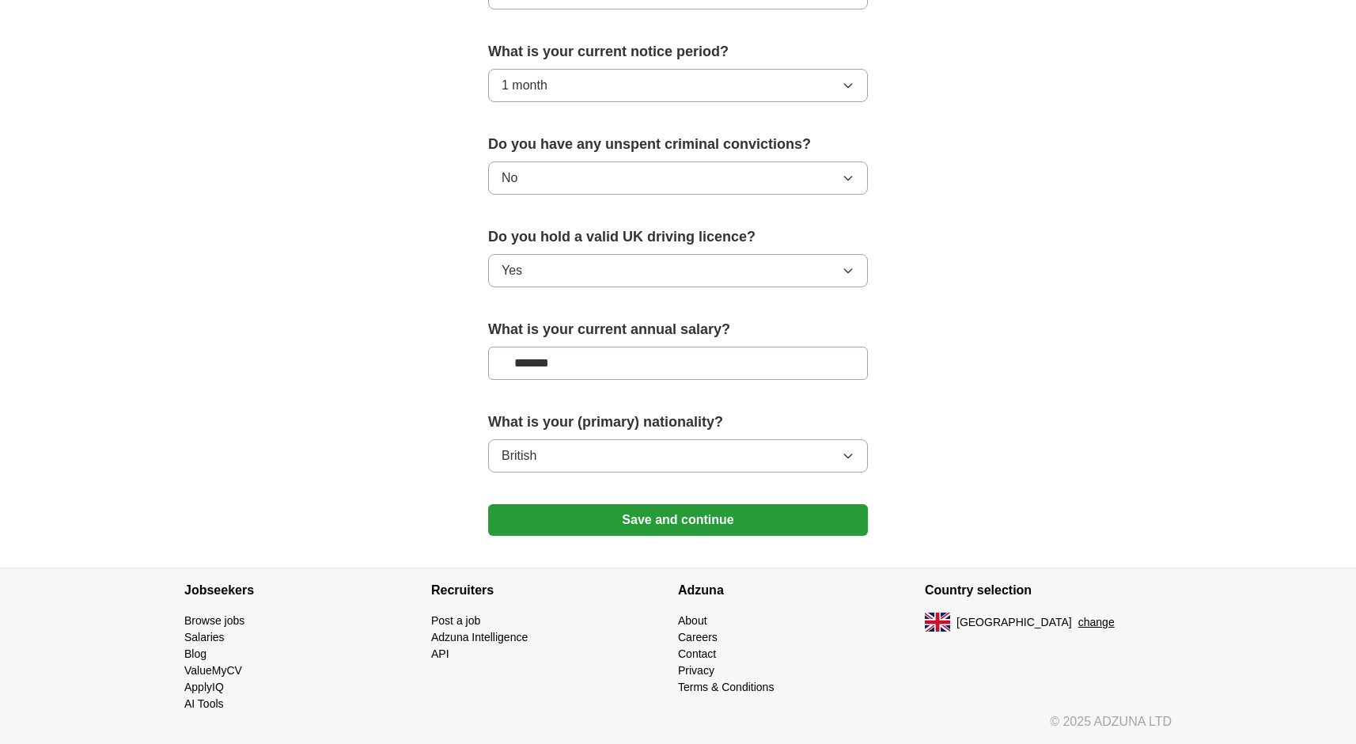
click at [659, 523] on button "Save and continue" at bounding box center [678, 520] width 380 height 32
